Goal: Find contact information: Find contact information

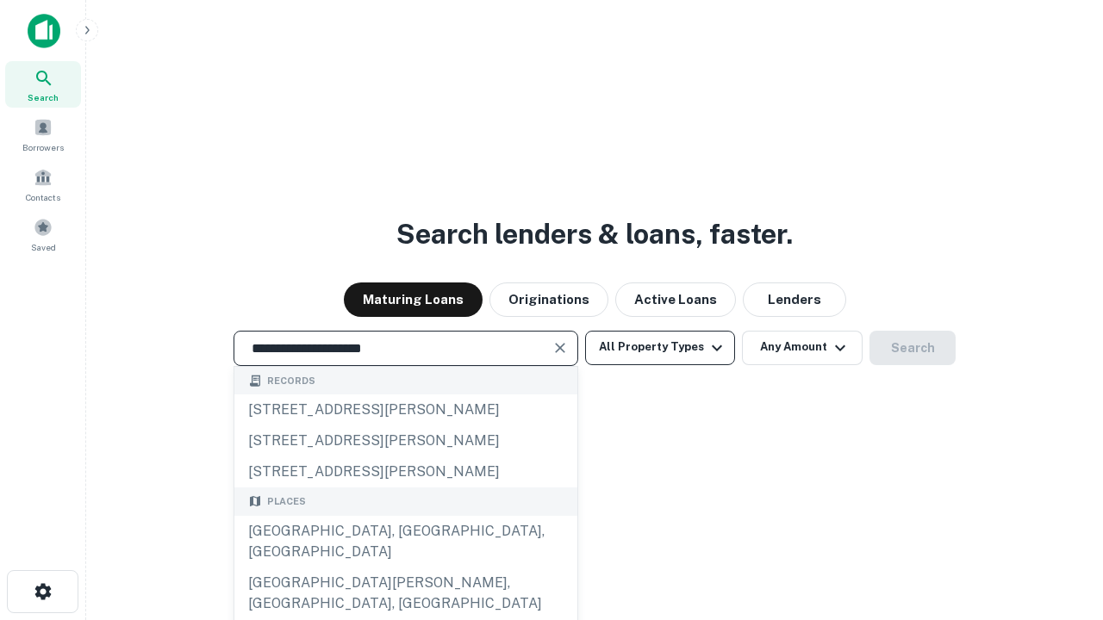
click at [405, 568] on div "[GEOGRAPHIC_DATA], [GEOGRAPHIC_DATA], [GEOGRAPHIC_DATA]" at bounding box center [405, 542] width 343 height 52
click at [660, 347] on button "All Property Types" at bounding box center [660, 348] width 150 height 34
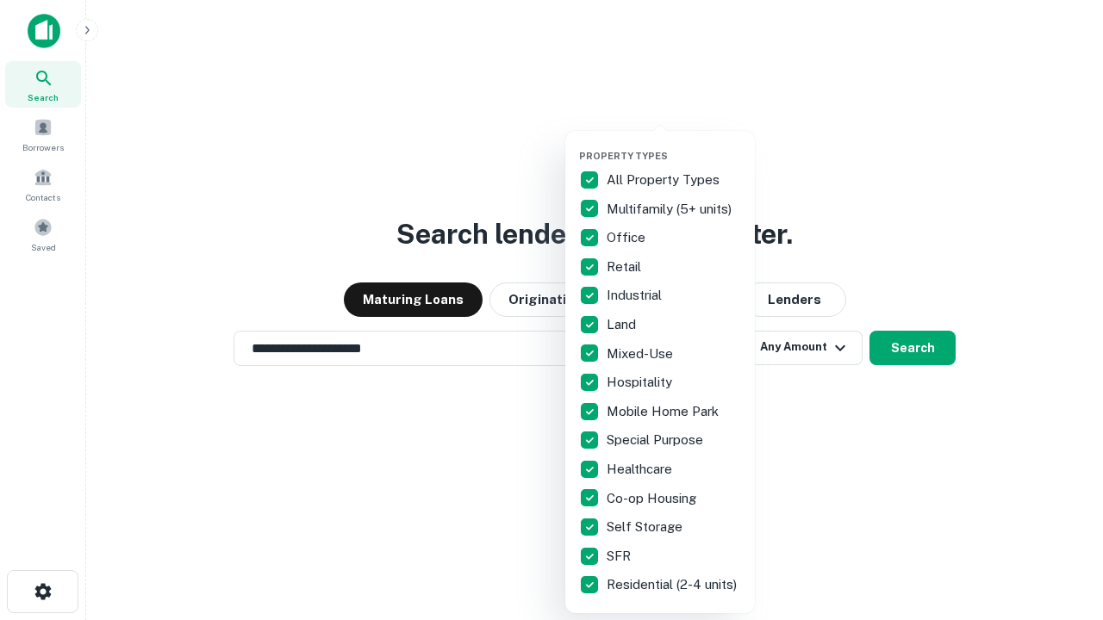
type input "**********"
click at [674, 145] on button "button" at bounding box center [674, 145] width 190 height 1
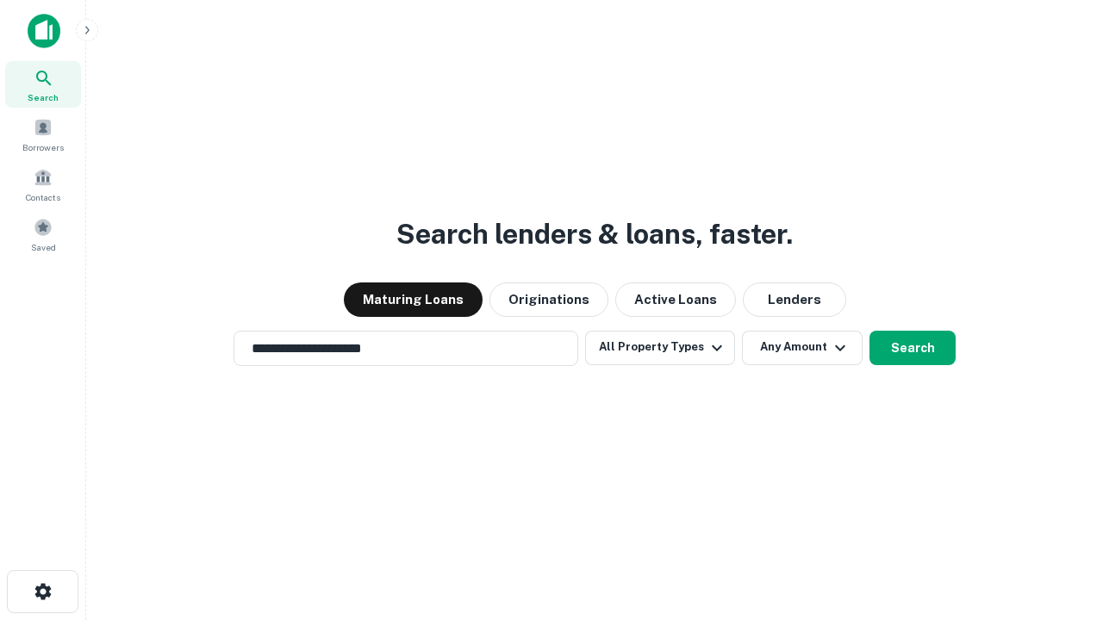
scroll to position [27, 0]
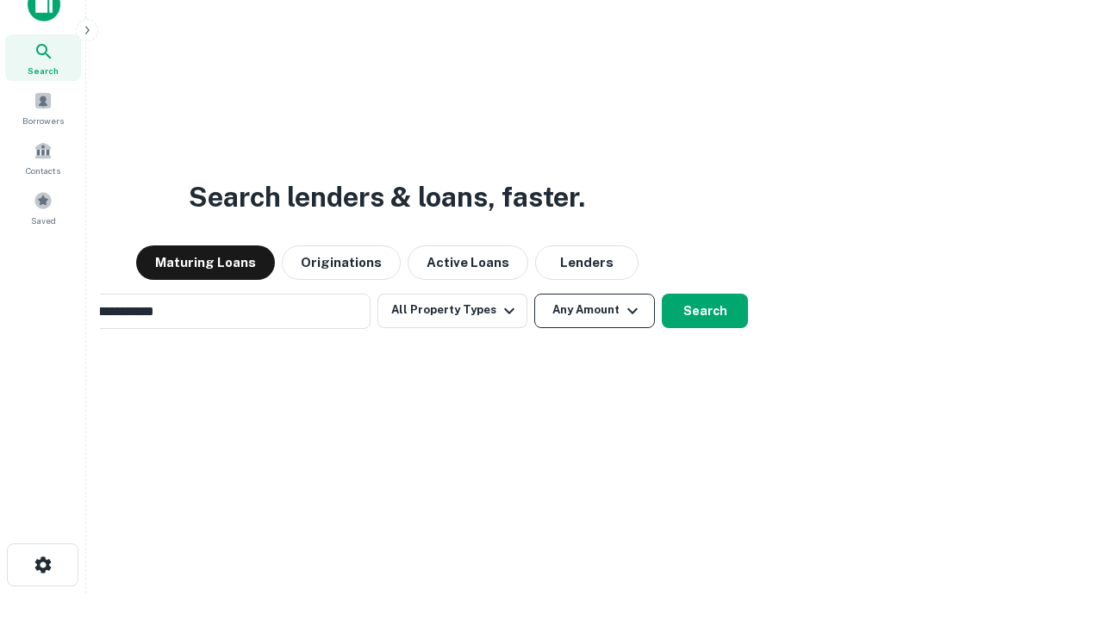
click at [534, 294] on button "Any Amount" at bounding box center [594, 311] width 121 height 34
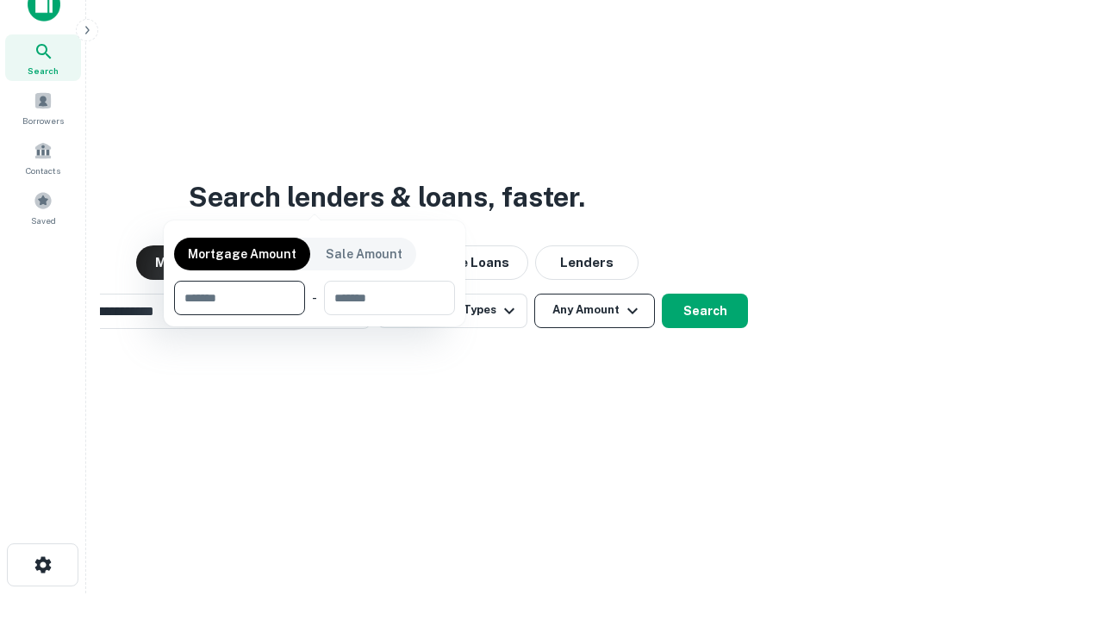
scroll to position [28, 0]
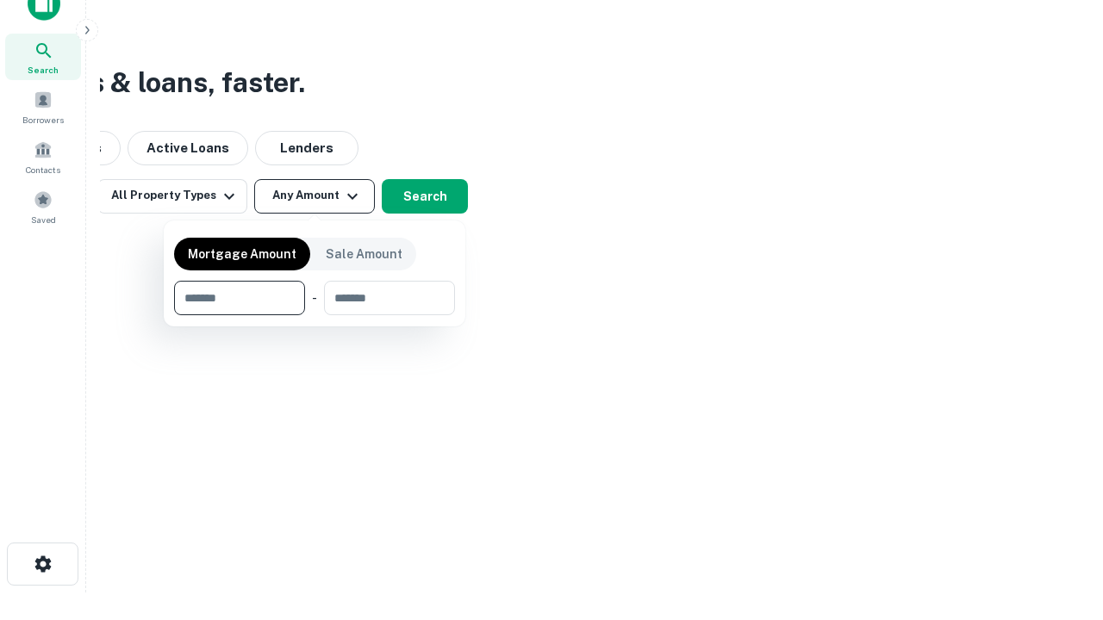
type input "*******"
click at [315, 315] on button "button" at bounding box center [314, 315] width 281 height 1
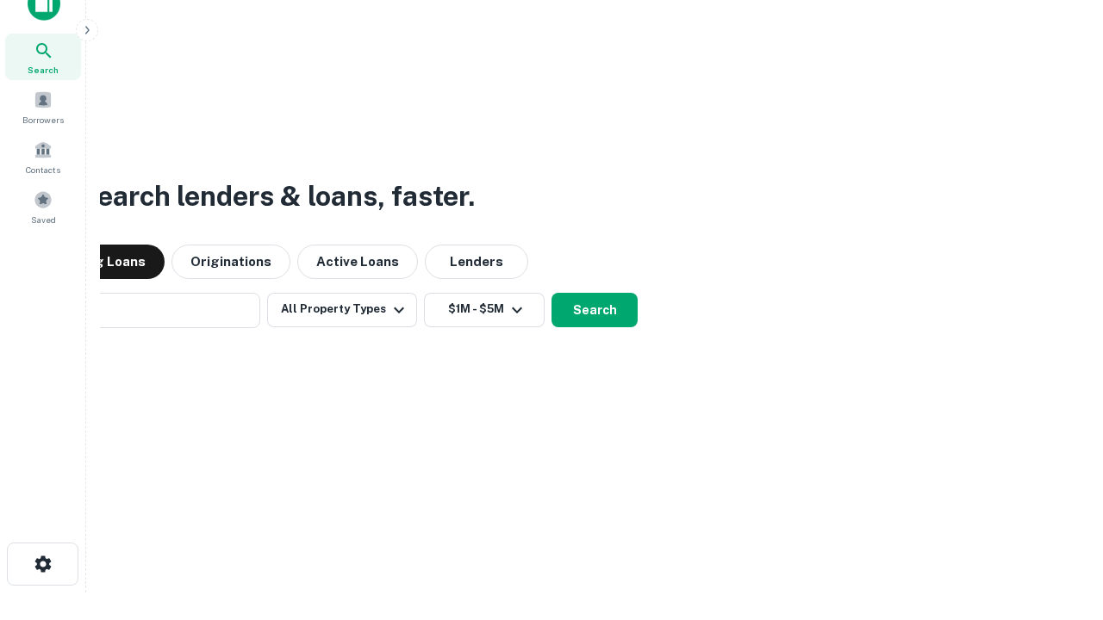
scroll to position [27, 0]
click at [551, 294] on button "Search" at bounding box center [594, 311] width 86 height 34
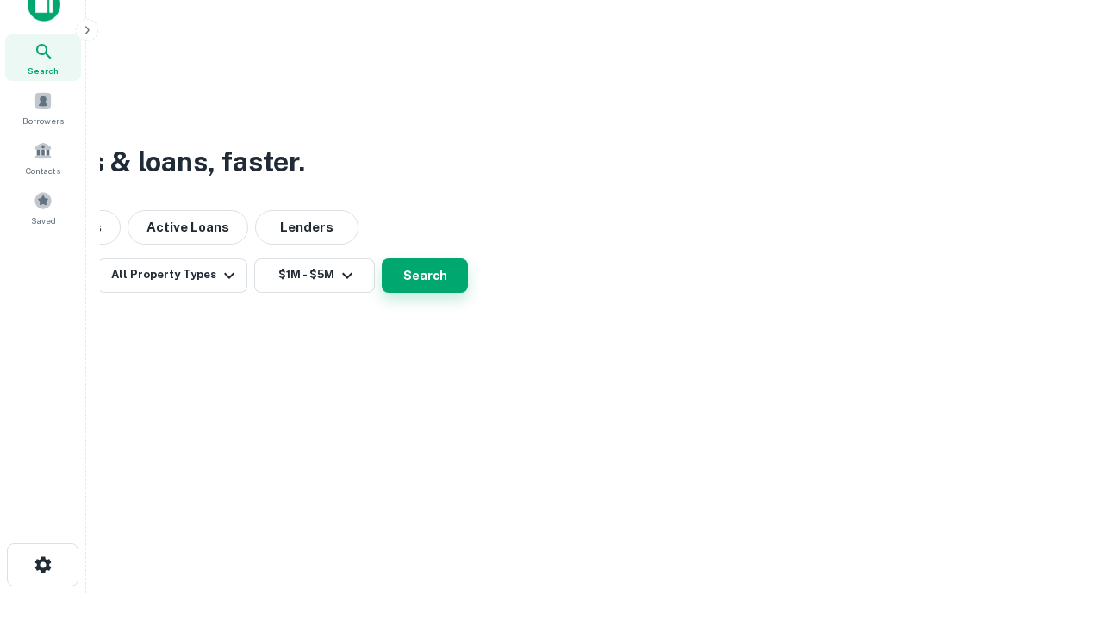
scroll to position [28, 0]
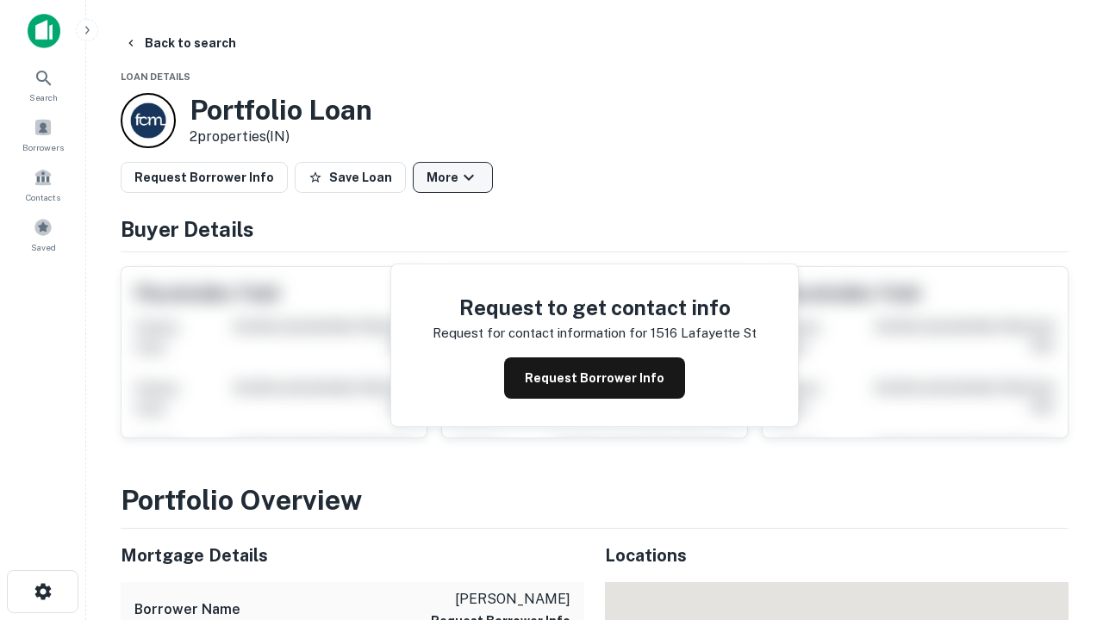
click at [452, 178] on button "More" at bounding box center [453, 177] width 80 height 31
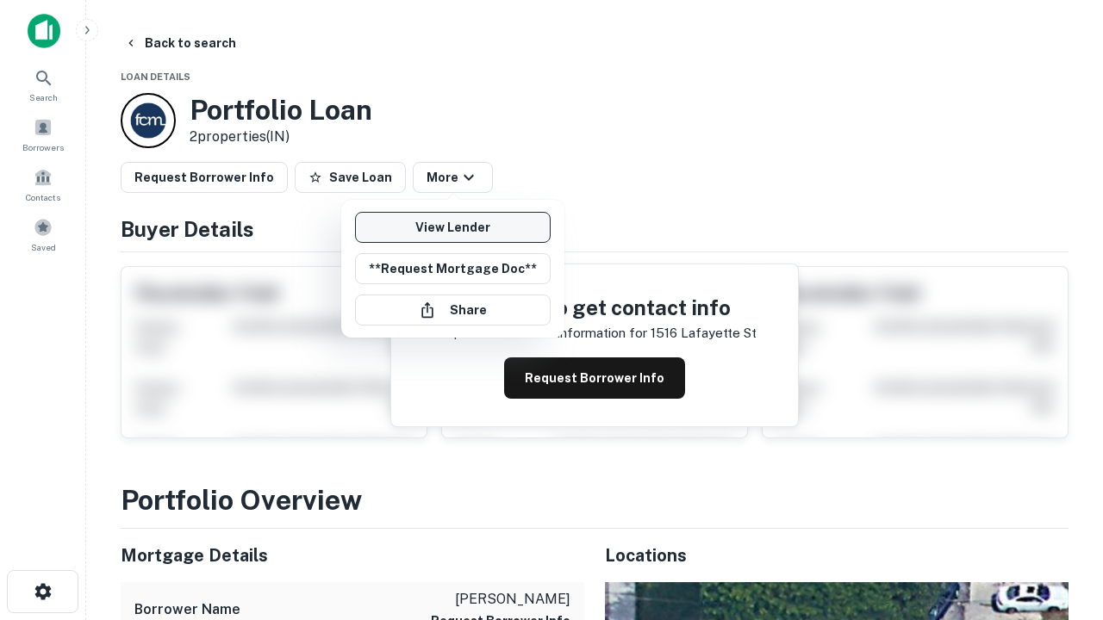
click at [452, 227] on link "View Lender" at bounding box center [453, 227] width 196 height 31
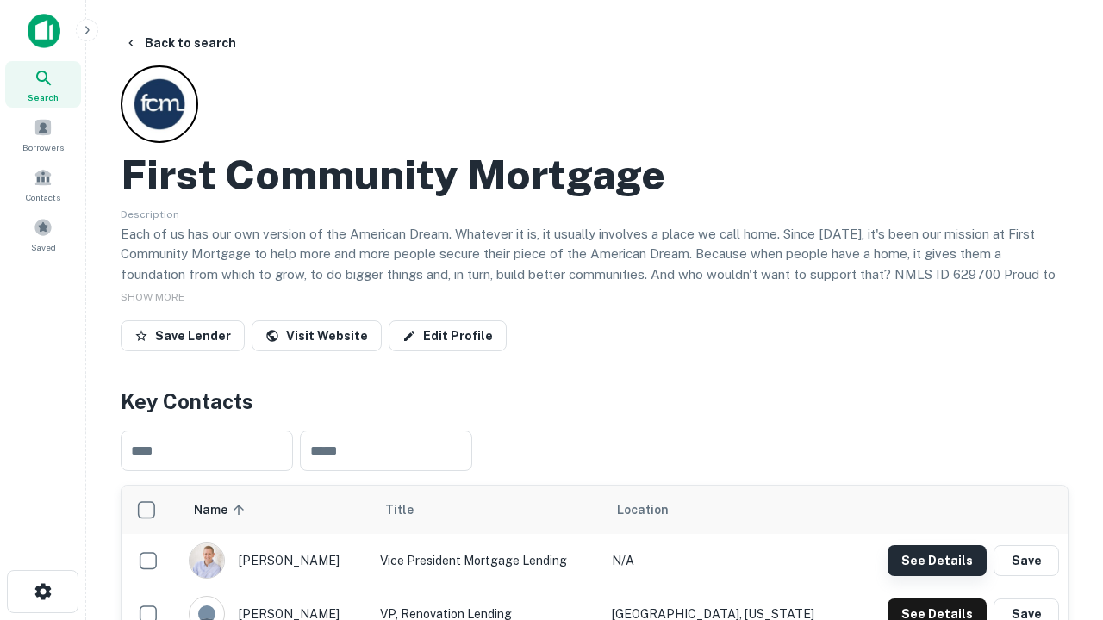
click at [937, 560] on button "See Details" at bounding box center [937, 560] width 99 height 31
click at [42, 592] on icon "button" at bounding box center [43, 592] width 21 height 21
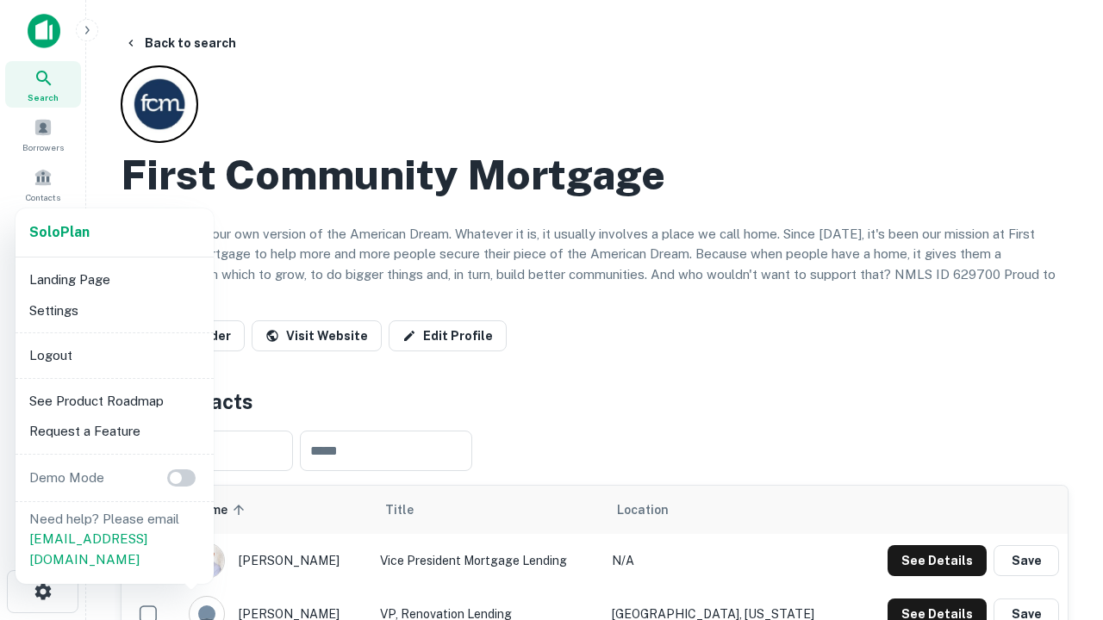
click at [114, 355] on li "Logout" at bounding box center [114, 355] width 184 height 31
